Goal: Transaction & Acquisition: Purchase product/service

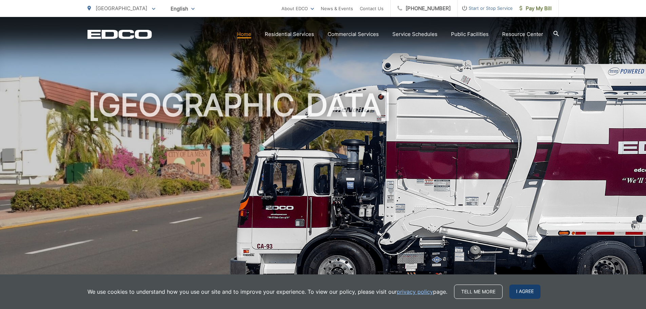
click at [517, 290] on span "I agree" at bounding box center [524, 291] width 31 height 14
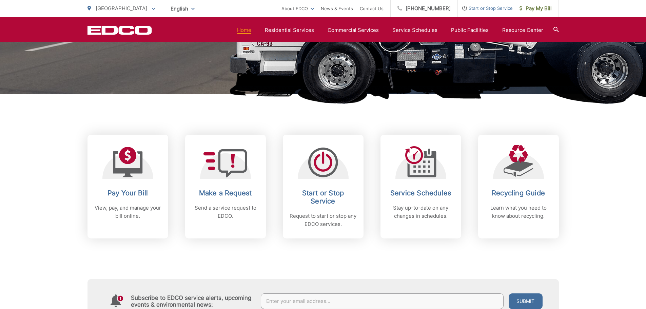
scroll to position [203, 0]
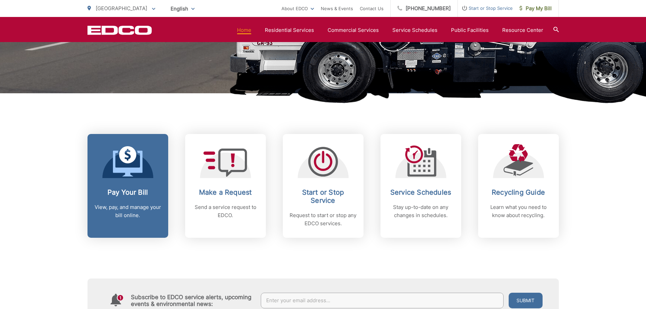
click at [138, 202] on div "Pay Your Bill View, pay, and manage your bill online." at bounding box center [127, 203] width 67 height 31
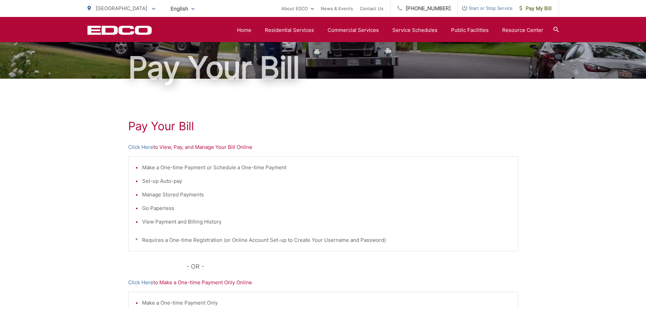
scroll to position [34, 0]
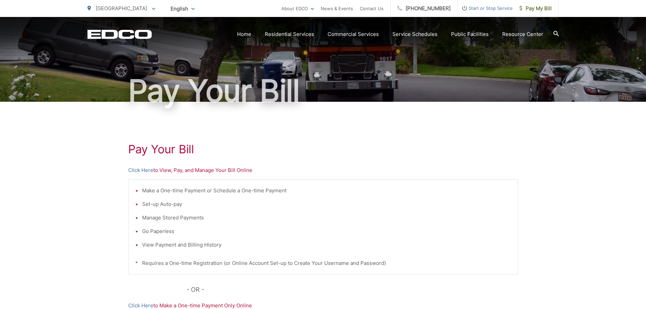
click at [221, 171] on p "Click Here to View, Pay, and Manage Your Bill Online" at bounding box center [323, 170] width 390 height 8
drag, startPoint x: 179, startPoint y: 168, endPoint x: 173, endPoint y: 168, distance: 6.1
click at [179, 169] on p "Click Here to View, Pay, and Manage Your Bill Online" at bounding box center [323, 170] width 390 height 8
click at [152, 150] on h1 "Pay Your Bill" at bounding box center [323, 149] width 390 height 14
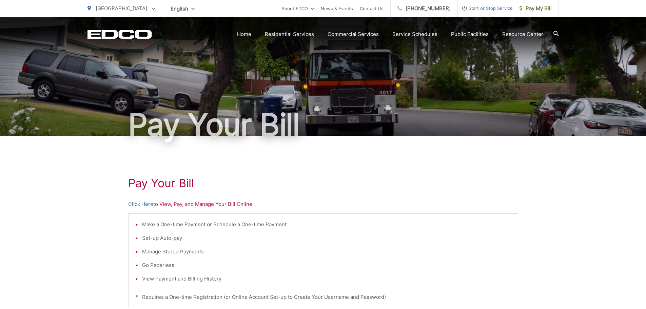
click at [171, 205] on p "Click Here to View, Pay, and Manage Your Bill Online" at bounding box center [323, 204] width 390 height 8
click at [167, 204] on p "Click Here to View, Pay, and Manage Your Bill Online" at bounding box center [323, 204] width 390 height 8
drag, startPoint x: 140, startPoint y: 198, endPoint x: 133, endPoint y: 200, distance: 7.8
click at [138, 198] on div "Pay Your Bill Click Here to View, Pay, and Manage Your Bill Online Make a One-t…" at bounding box center [323, 288] width 390 height 304
click at [135, 203] on link "Click Here" at bounding box center [140, 204] width 25 height 8
